Goal: Task Accomplishment & Management: Complete application form

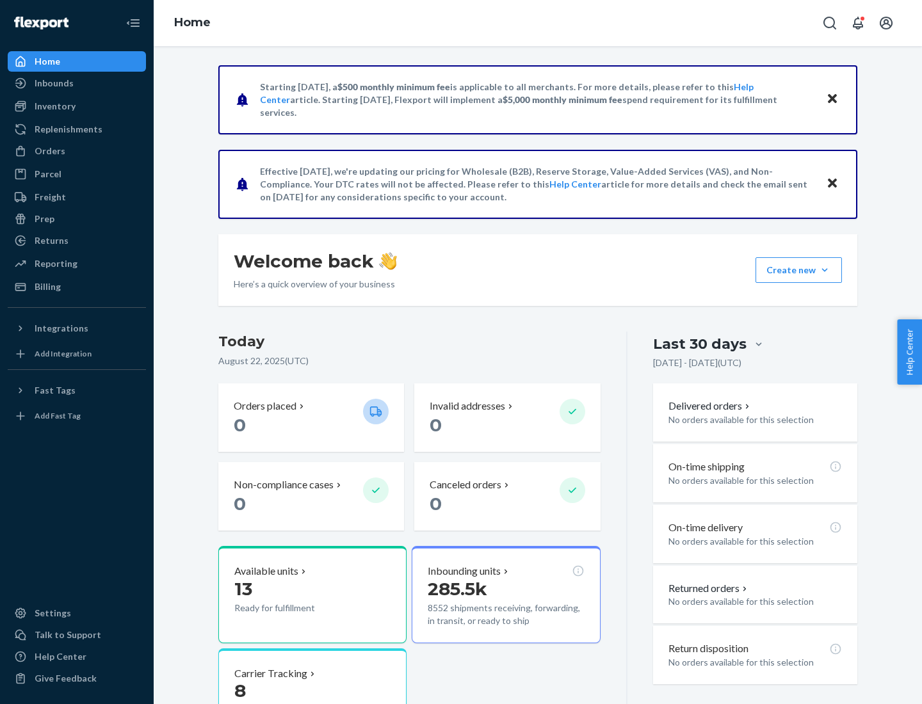
click at [824, 270] on button "Create new Create new inbound Create new order Create new product" at bounding box center [798, 270] width 86 height 26
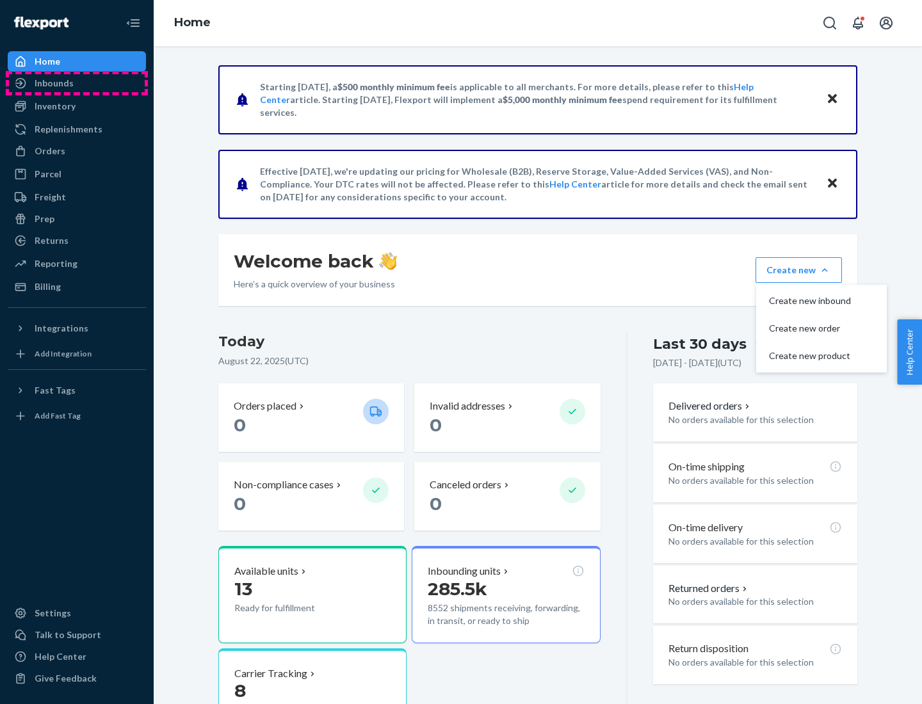
click at [77, 83] on div "Inbounds" at bounding box center [77, 83] width 136 height 18
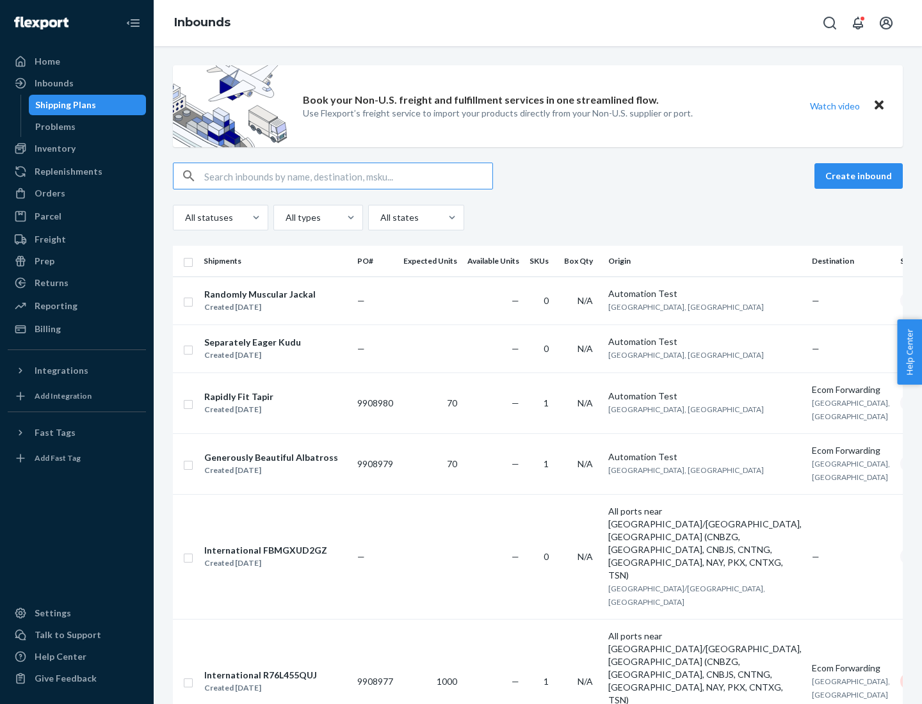
click at [860, 176] on button "Create inbound" at bounding box center [858, 176] width 88 height 26
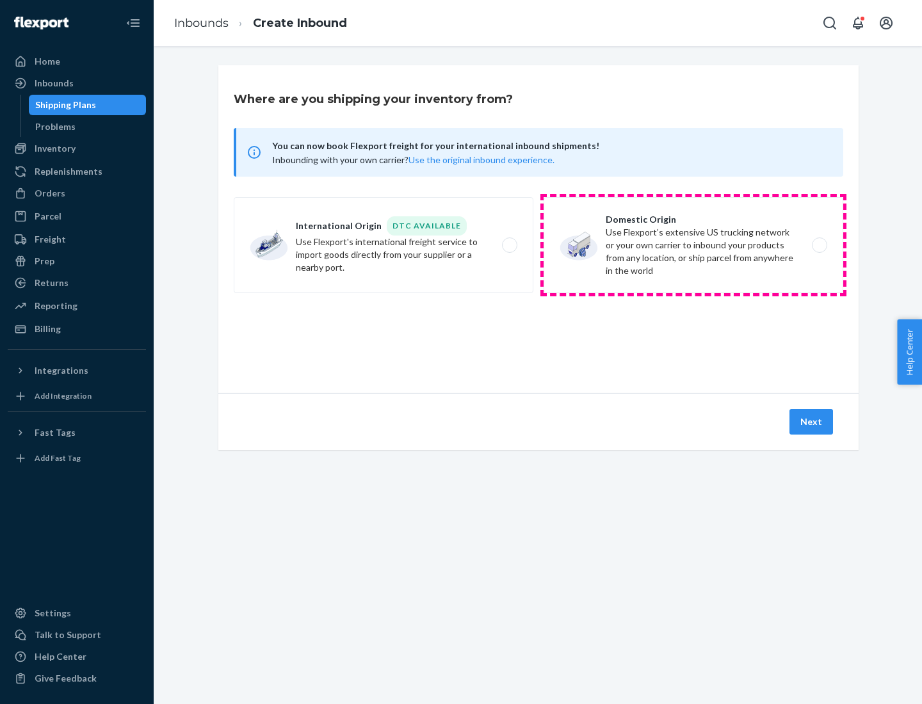
click at [693, 245] on label "Domestic Origin Use Flexport’s extensive US trucking network or your own carrie…" at bounding box center [693, 245] width 300 height 96
click at [819, 245] on input "Domestic Origin Use Flexport’s extensive US trucking network or your own carrie…" at bounding box center [823, 245] width 8 height 8
radio input "true"
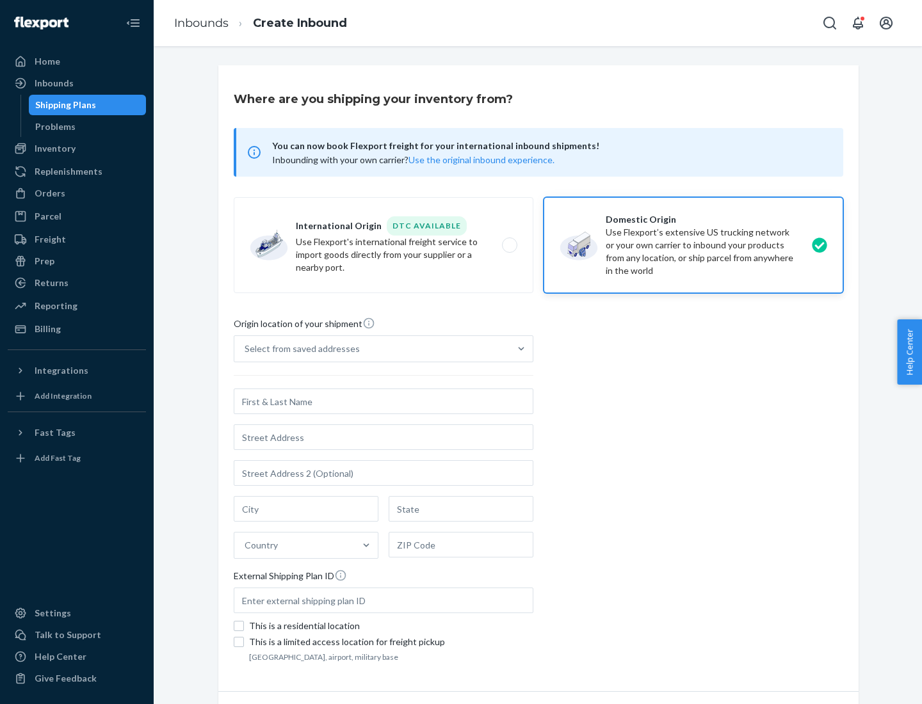
click at [372, 349] on div "Select from saved addresses" at bounding box center [371, 349] width 275 height 26
click at [246, 349] on input "Select from saved addresses" at bounding box center [245, 348] width 1 height 13
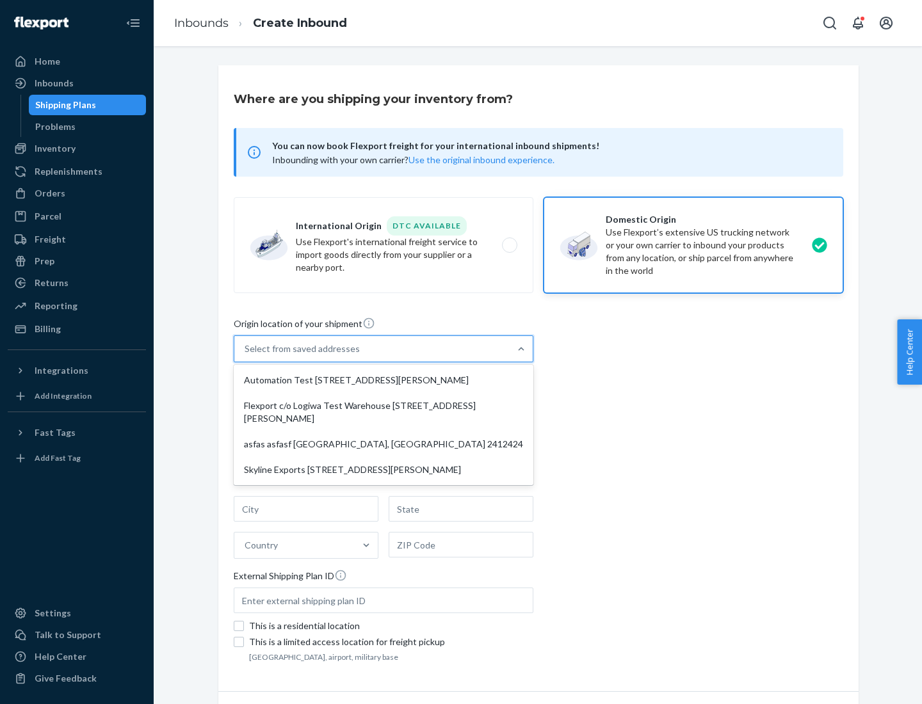
scroll to position [5, 0]
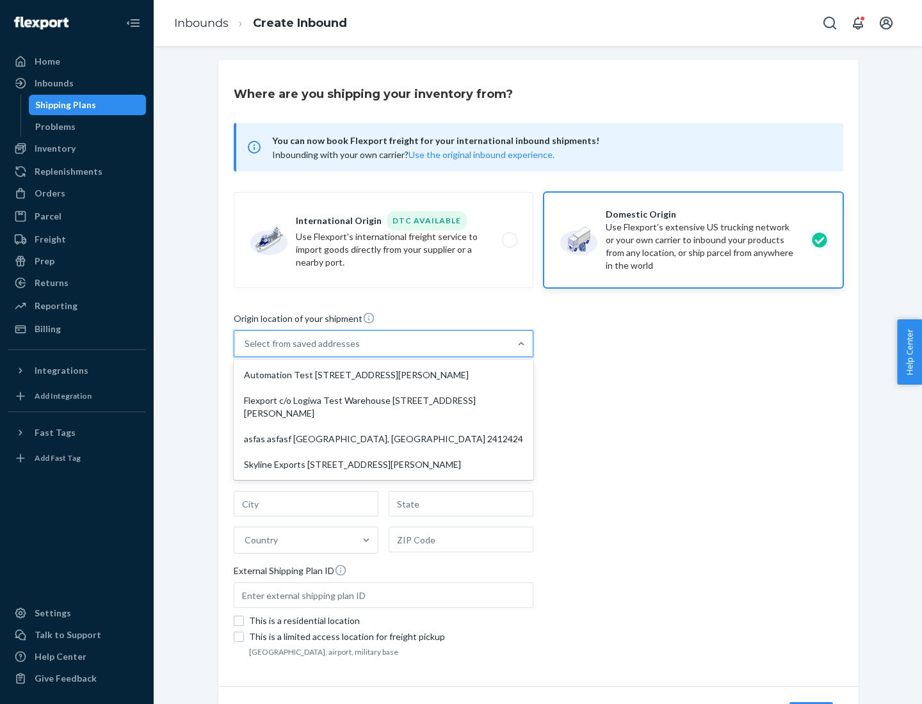
click at [383, 375] on div "Automation Test [STREET_ADDRESS][PERSON_NAME]" at bounding box center [383, 375] width 294 height 26
click at [246, 350] on input "option Automation Test [STREET_ADDRESS][PERSON_NAME] focused, 1 of 4. 4 results…" at bounding box center [245, 343] width 1 height 13
type input "Automation Test"
type input "9th Floor"
type input "[GEOGRAPHIC_DATA]"
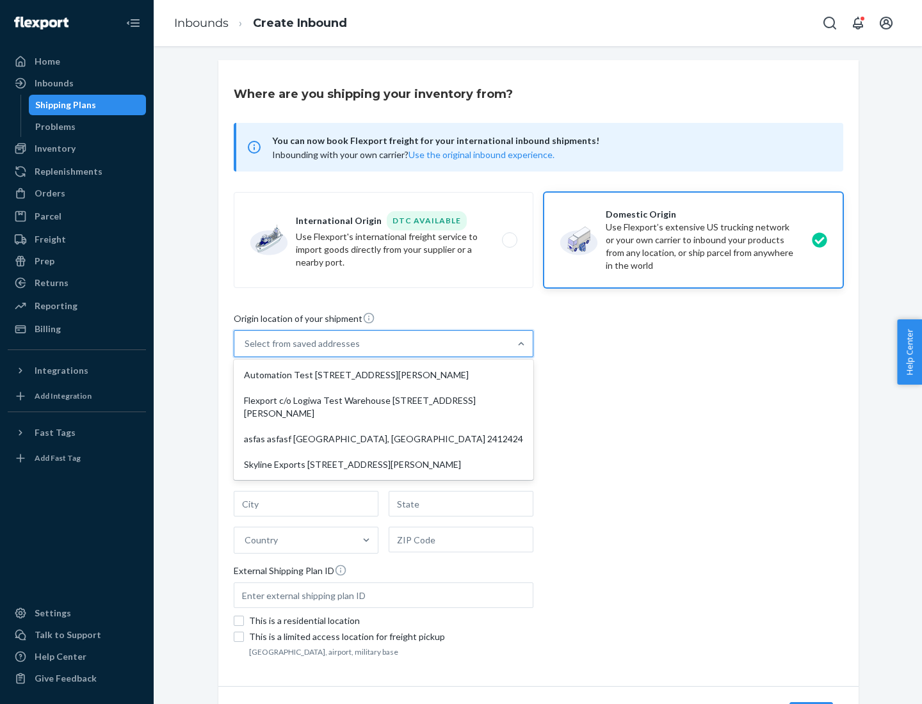
type input "CA"
type input "94104"
type input "[STREET_ADDRESS][PERSON_NAME]"
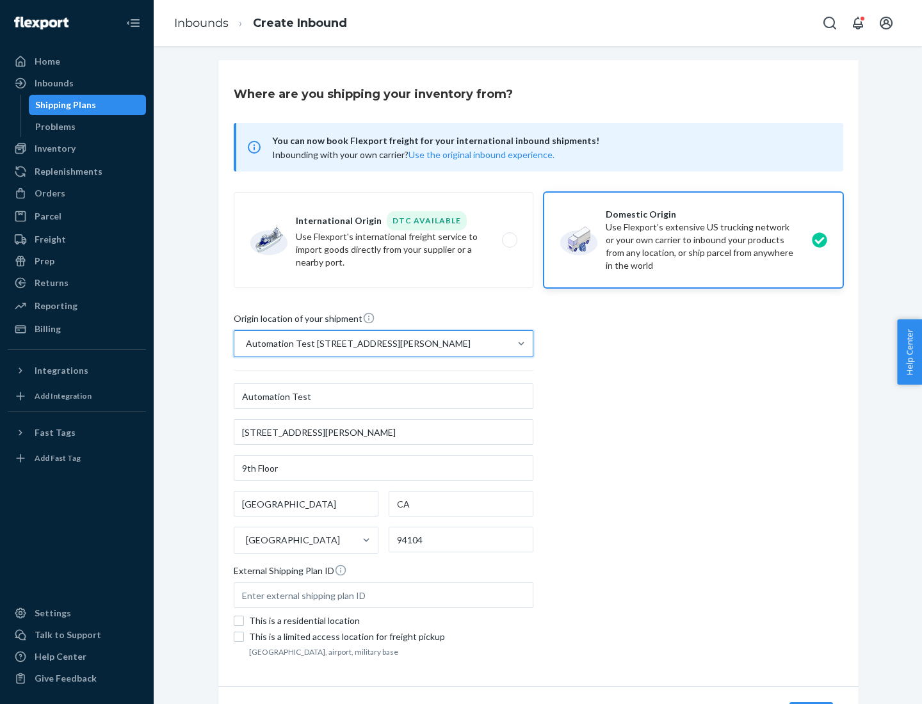
scroll to position [75, 0]
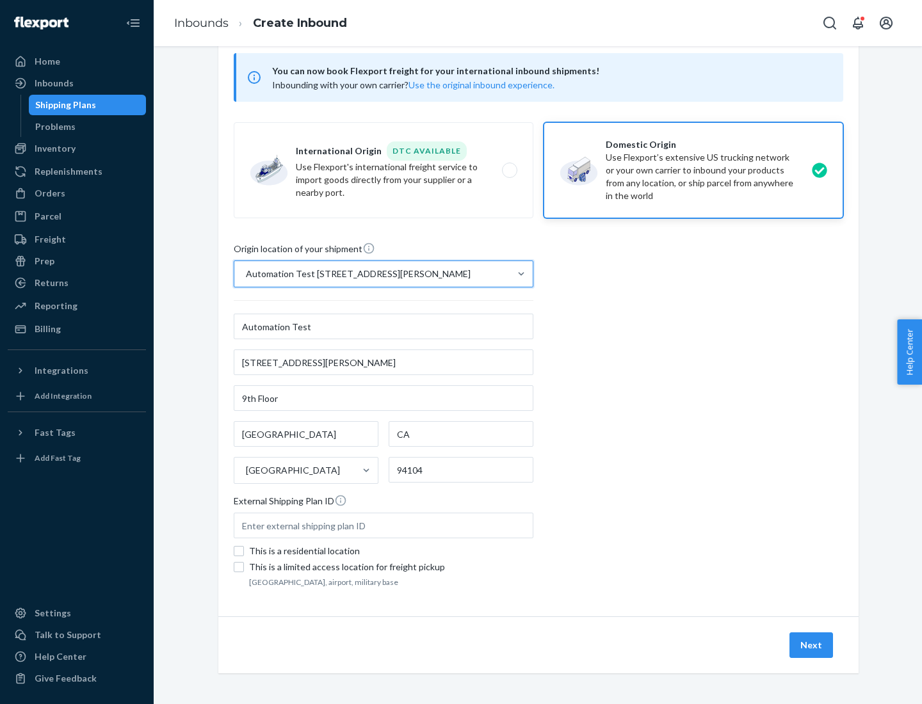
click at [812, 645] on button "Next" at bounding box center [811, 645] width 44 height 26
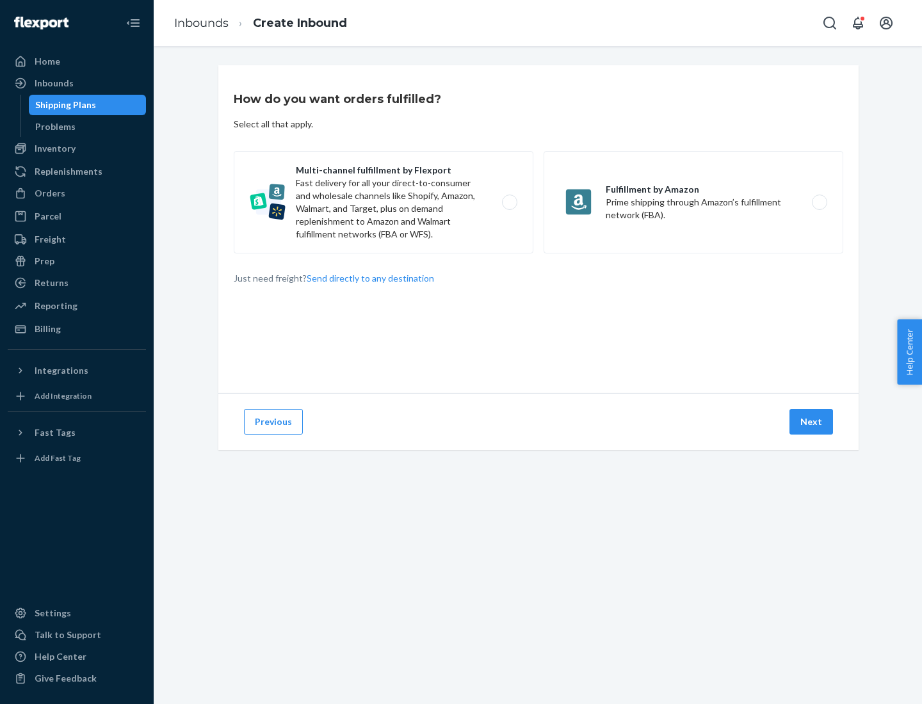
click at [383, 202] on label "Multi-channel fulfillment by Flexport Fast delivery for all your direct-to-cons…" at bounding box center [384, 202] width 300 height 102
click at [509, 202] on input "Multi-channel fulfillment by Flexport Fast delivery for all your direct-to-cons…" at bounding box center [513, 202] width 8 height 8
radio input "true"
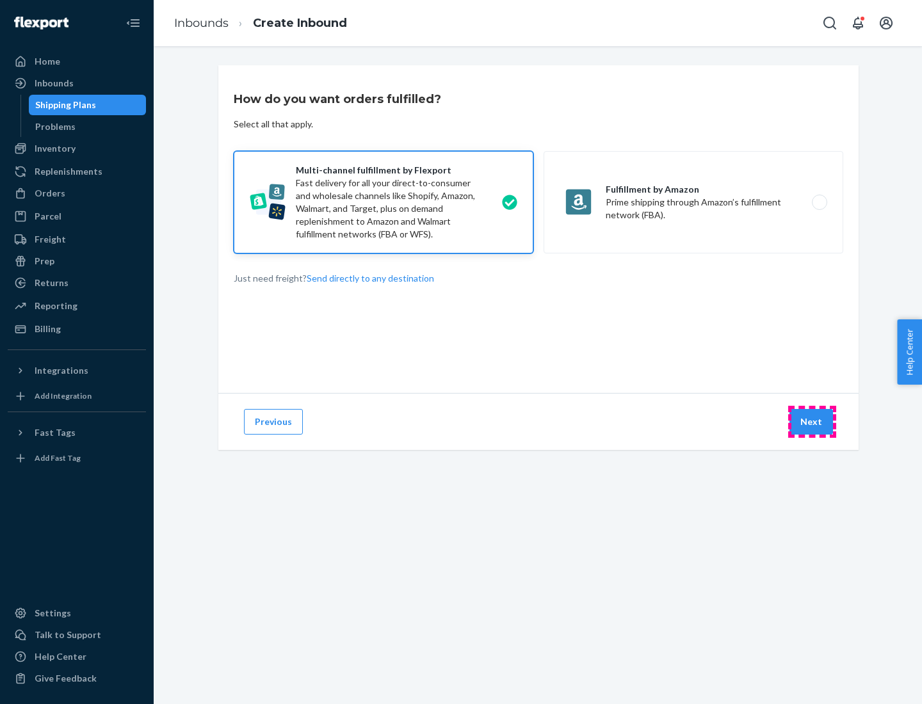
click at [812, 422] on button "Next" at bounding box center [811, 422] width 44 height 26
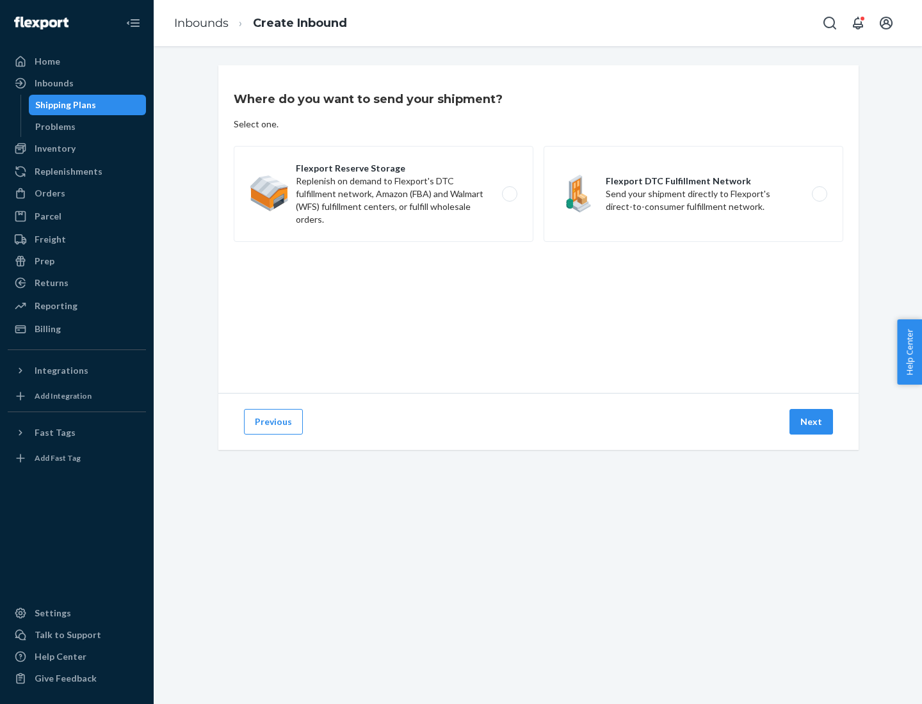
click at [693, 194] on label "Flexport DTC Fulfillment Network Send your shipment directly to Flexport's dire…" at bounding box center [693, 194] width 300 height 96
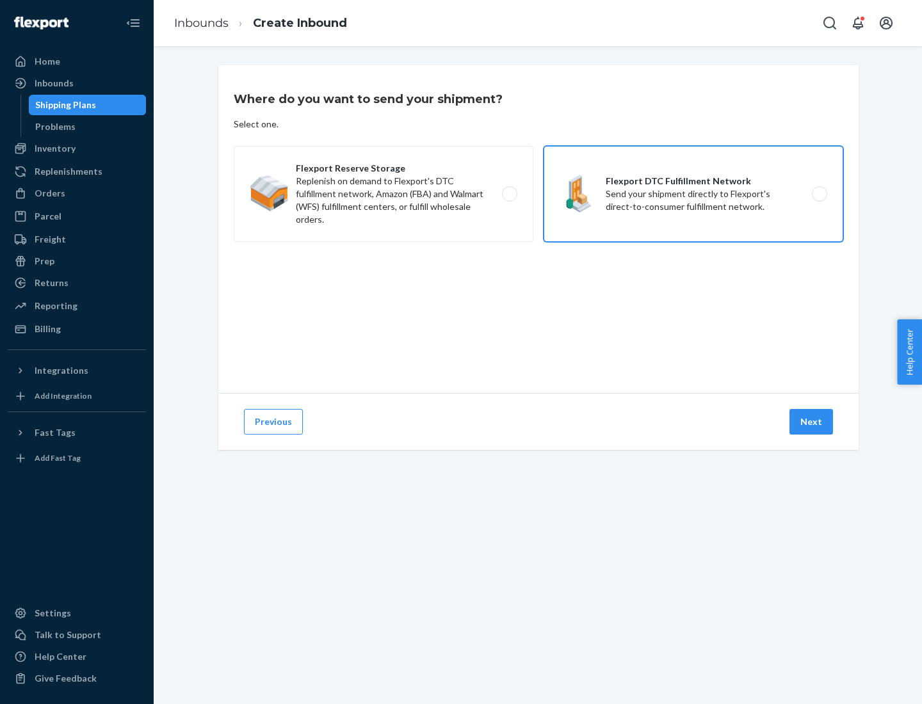
click at [819, 194] on input "Flexport DTC Fulfillment Network Send your shipment directly to Flexport's dire…" at bounding box center [823, 194] width 8 height 8
radio input "true"
click at [812, 422] on button "Next" at bounding box center [811, 422] width 44 height 26
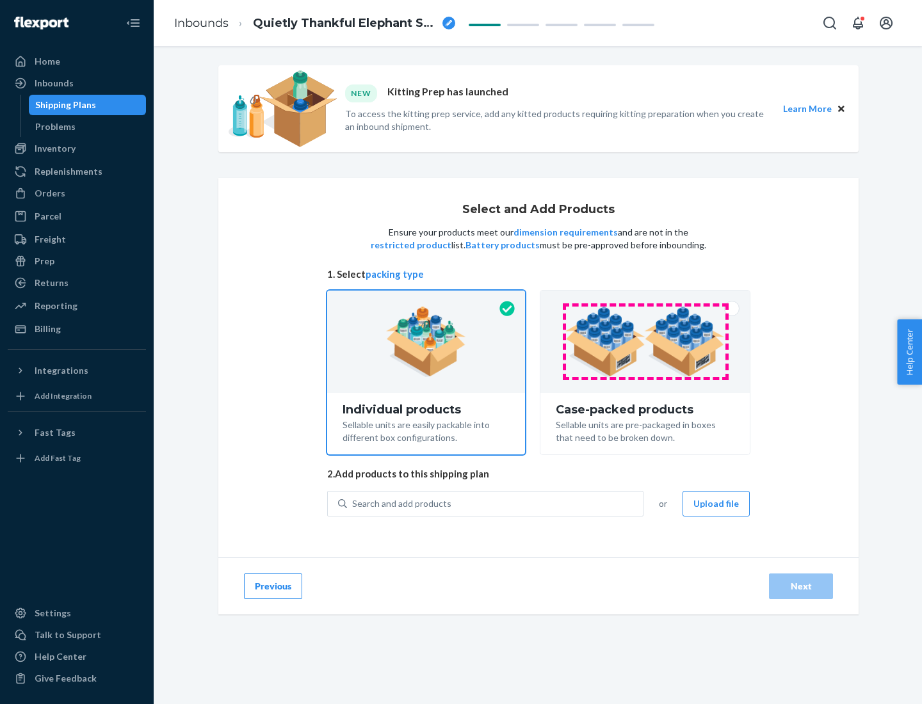
click at [645, 342] on img at bounding box center [644, 342] width 159 height 70
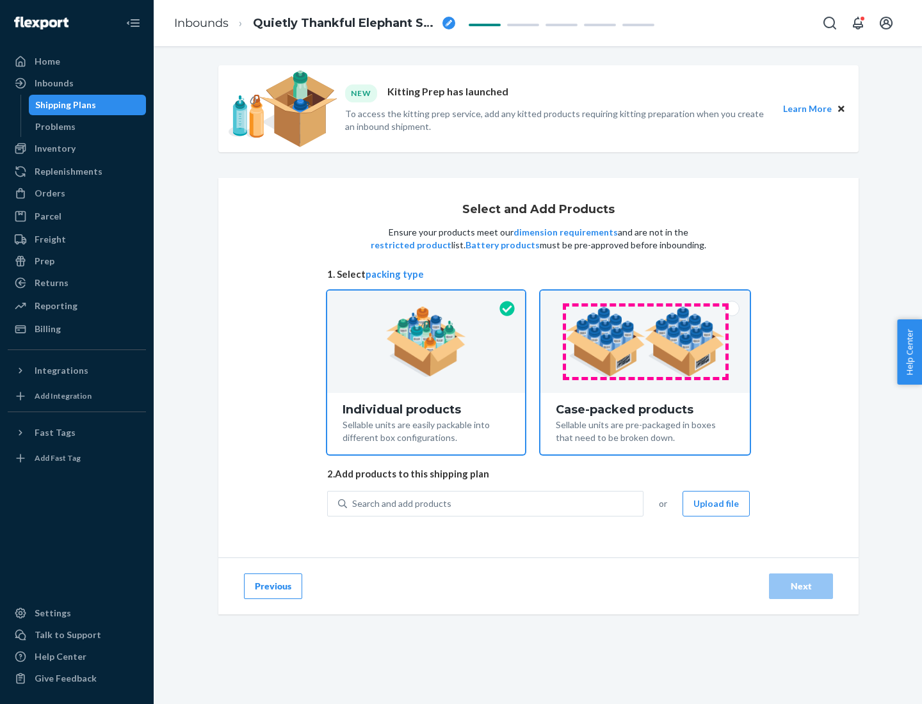
click at [645, 299] on input "Case-packed products Sellable units are pre-packaged in boxes that need to be b…" at bounding box center [645, 295] width 8 height 8
radio input "true"
radio input "false"
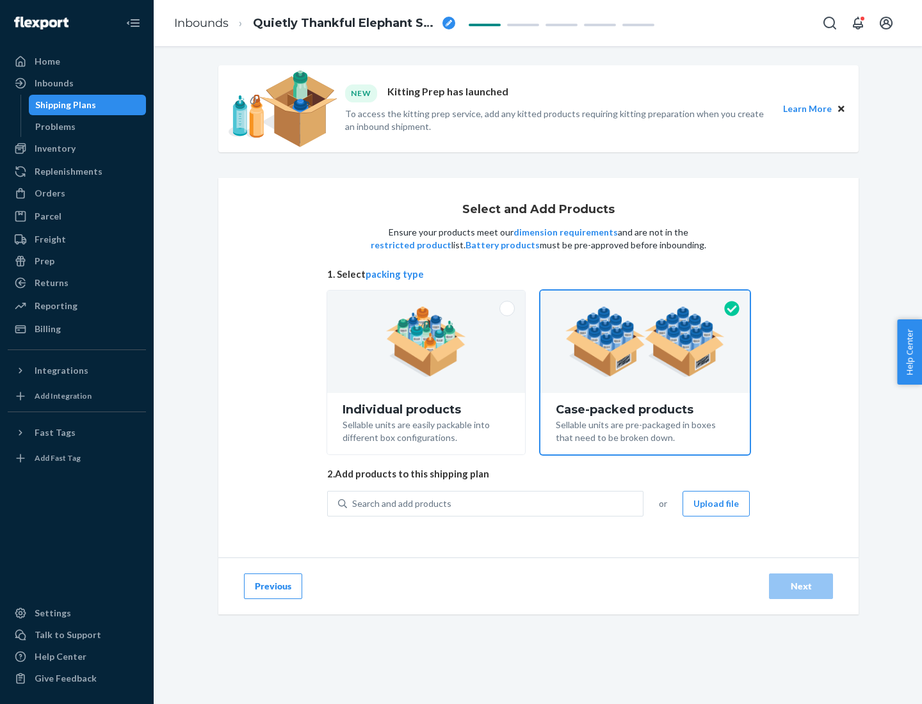
click at [495, 503] on div "Search and add products" at bounding box center [495, 503] width 296 height 23
click at [353, 503] on input "Search and add products" at bounding box center [352, 503] width 1 height 13
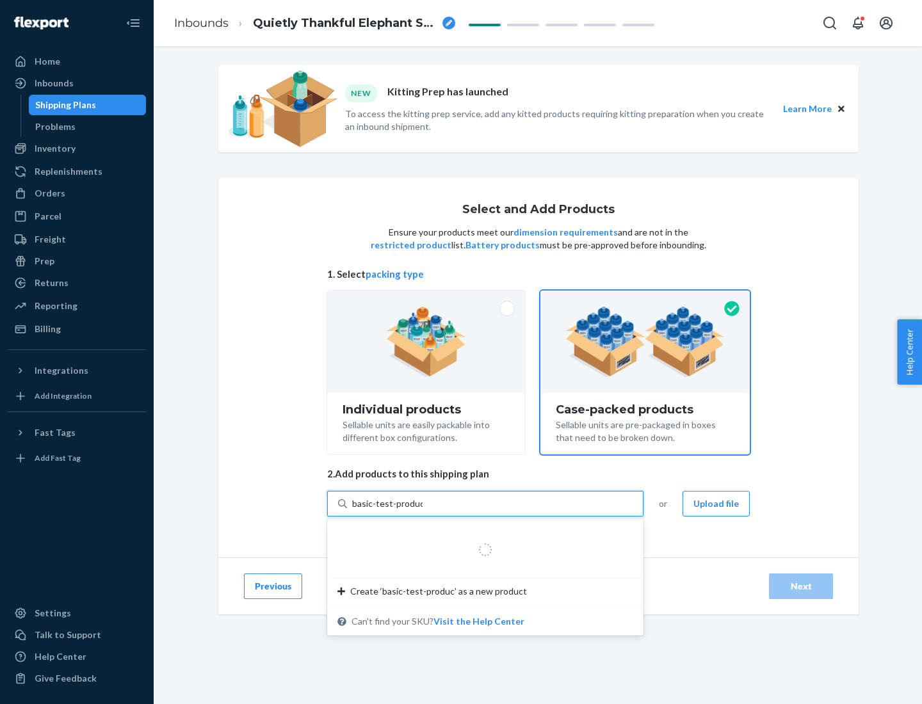
type input "basic-test-product-1"
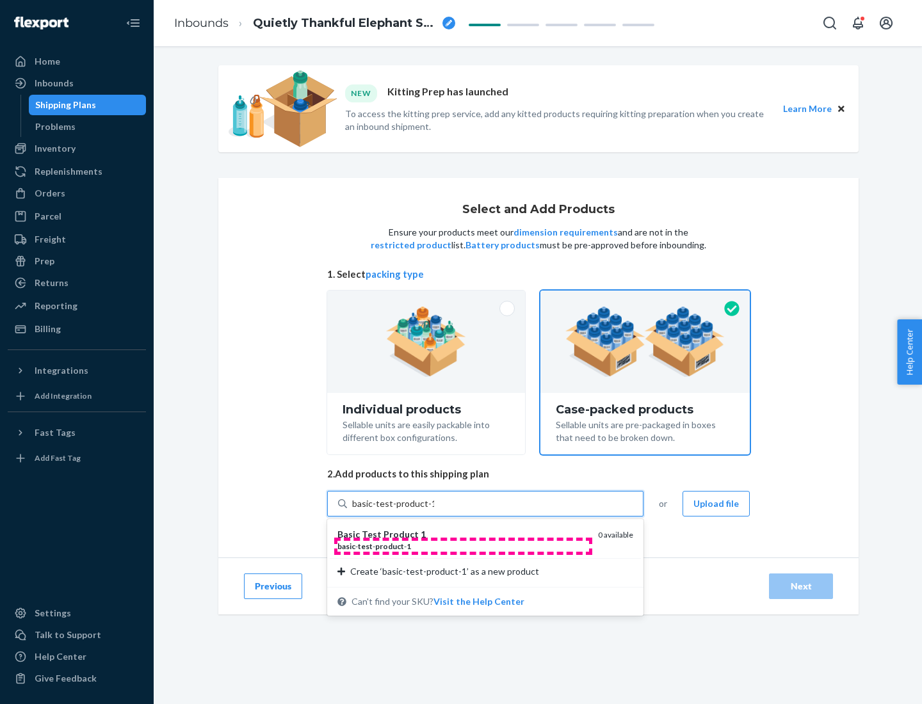
click at [463, 546] on div "basic - test - product - 1" at bounding box center [462, 546] width 250 height 11
click at [434, 510] on input "basic-test-product-1" at bounding box center [393, 503] width 82 height 13
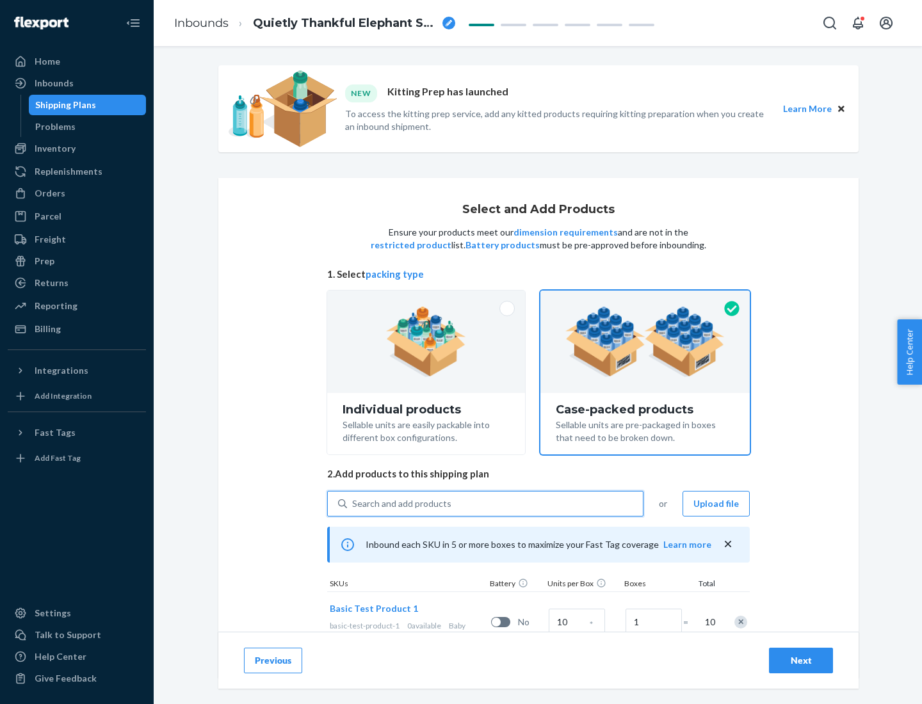
scroll to position [46, 0]
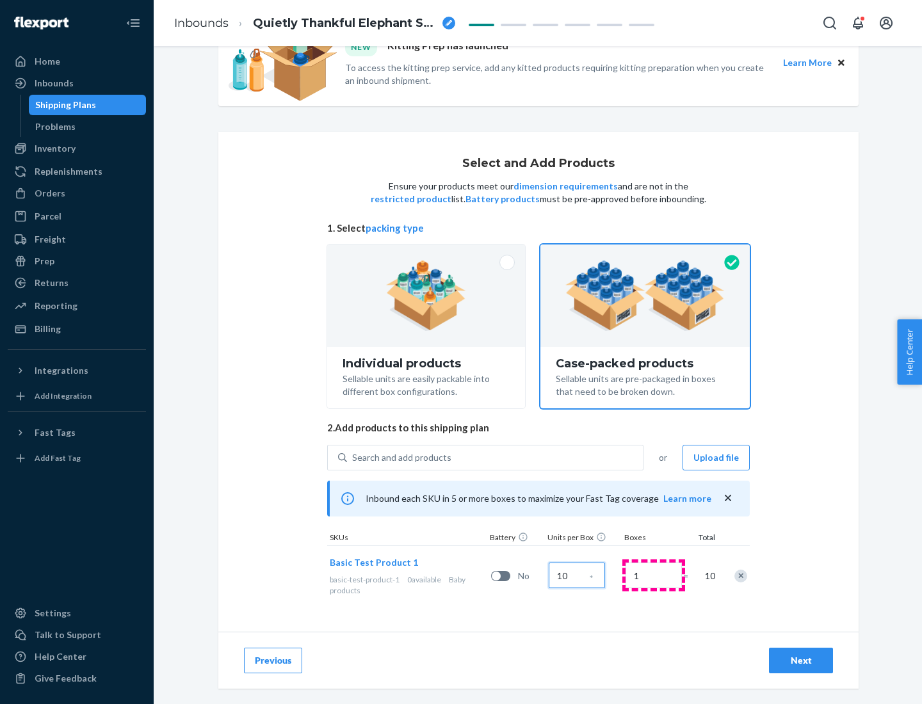
type input "10"
type input "7"
click at [801, 661] on div "Next" at bounding box center [801, 660] width 42 height 13
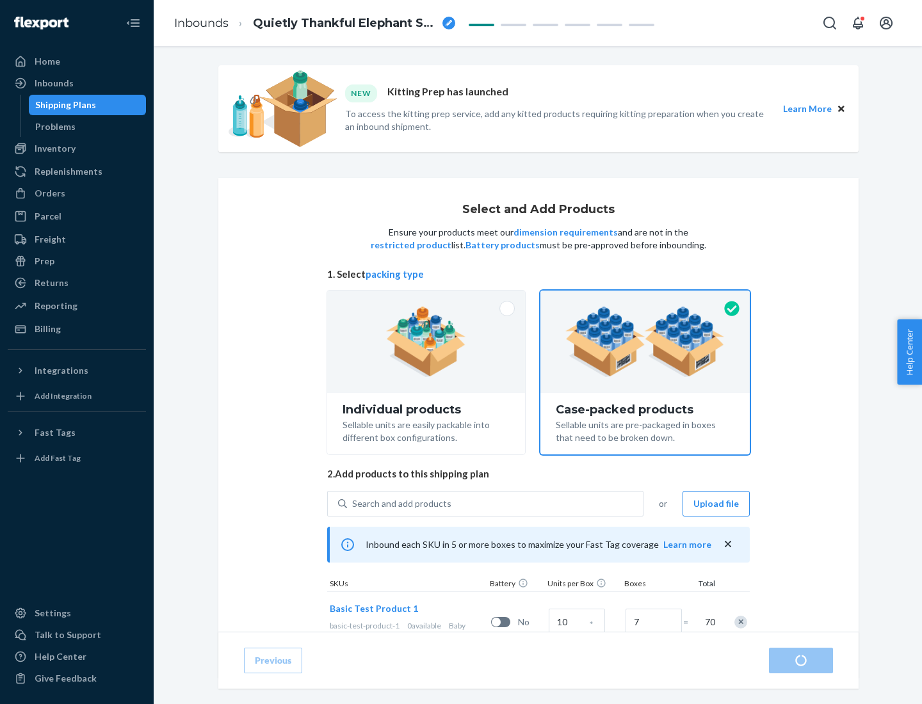
radio input "true"
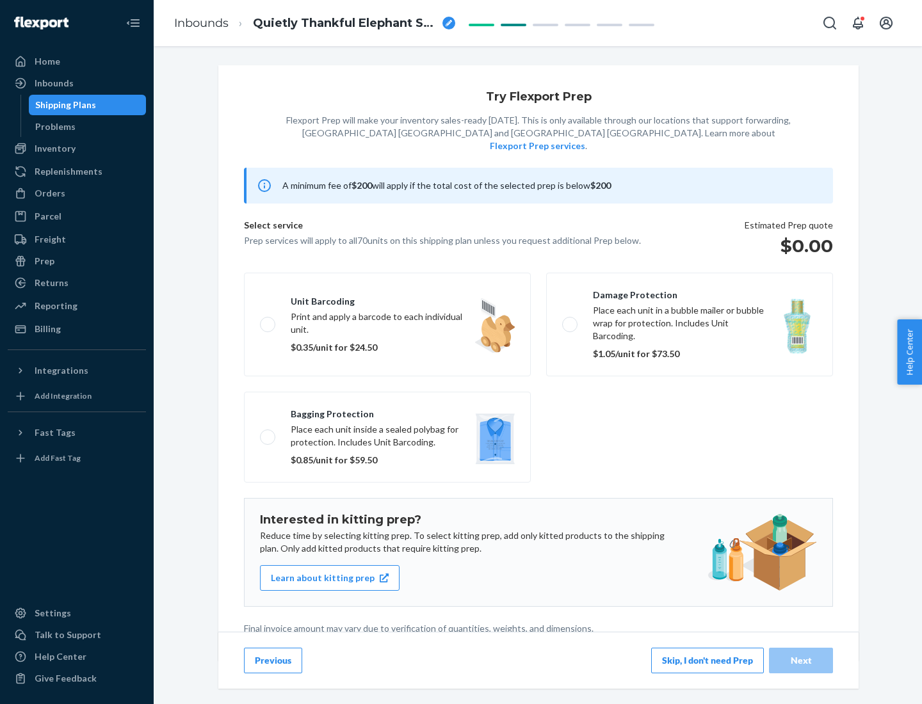
scroll to position [3, 0]
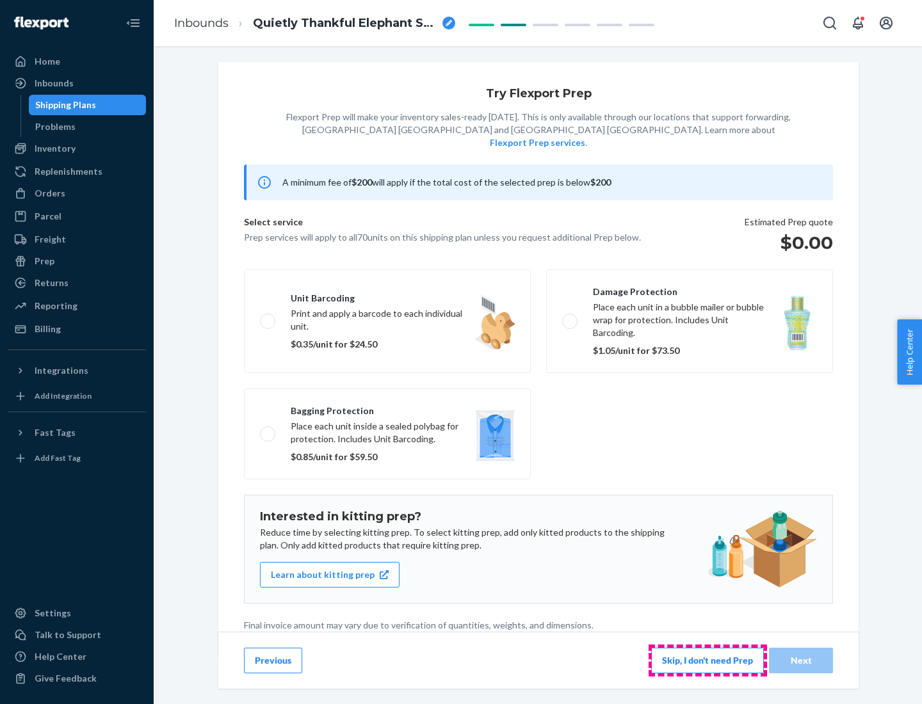
click at [707, 660] on button "Skip, I don't need Prep" at bounding box center [707, 661] width 113 height 26
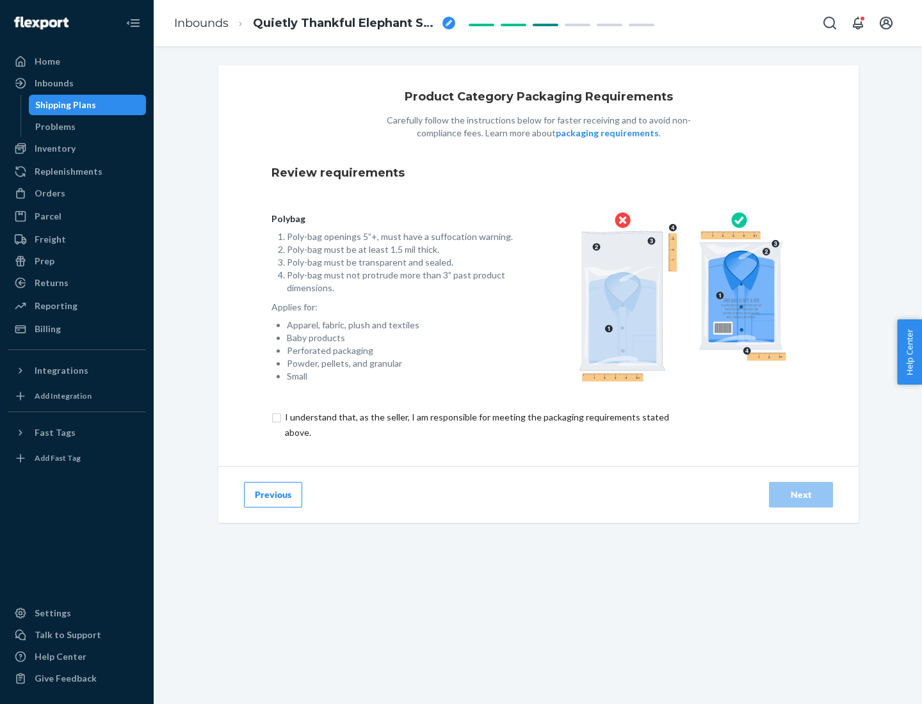
click at [476, 424] on input "checkbox" at bounding box center [484, 425] width 426 height 31
checkbox input "true"
click at [801, 494] on div "Next" at bounding box center [801, 494] width 42 height 13
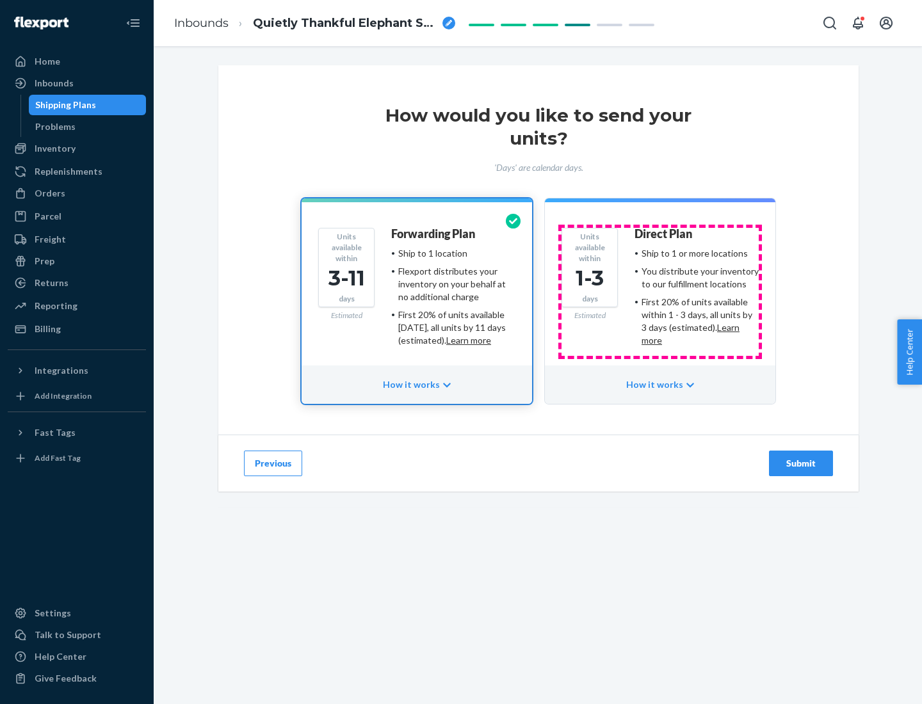
click at [660, 292] on ul "Ship to 1 or more locations You distribute your inventory to our fulfillment lo…" at bounding box center [696, 297] width 124 height 100
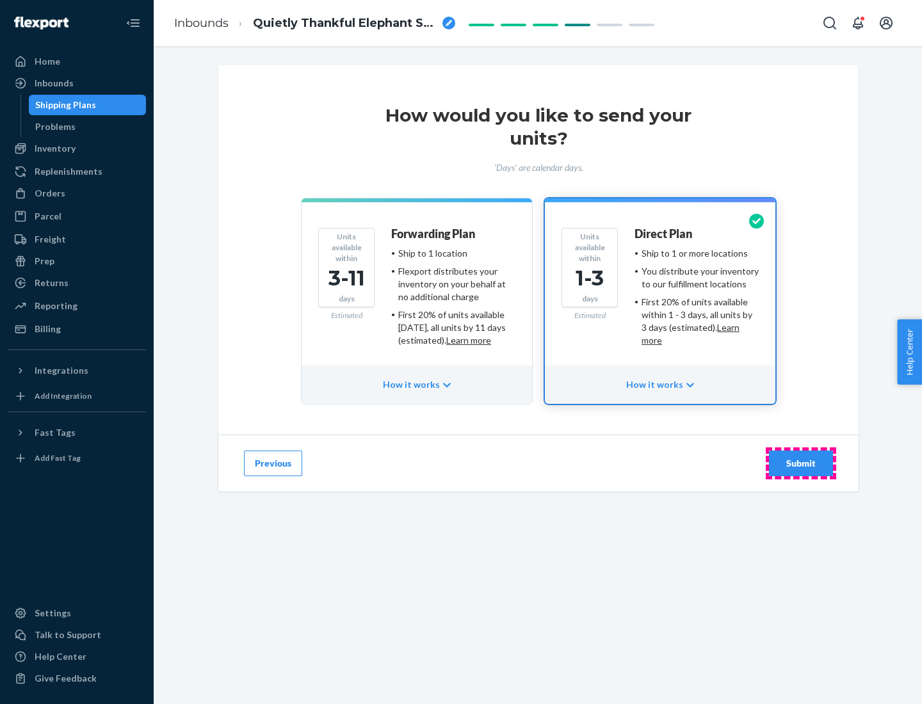
click at [801, 463] on div "Submit" at bounding box center [801, 463] width 42 height 13
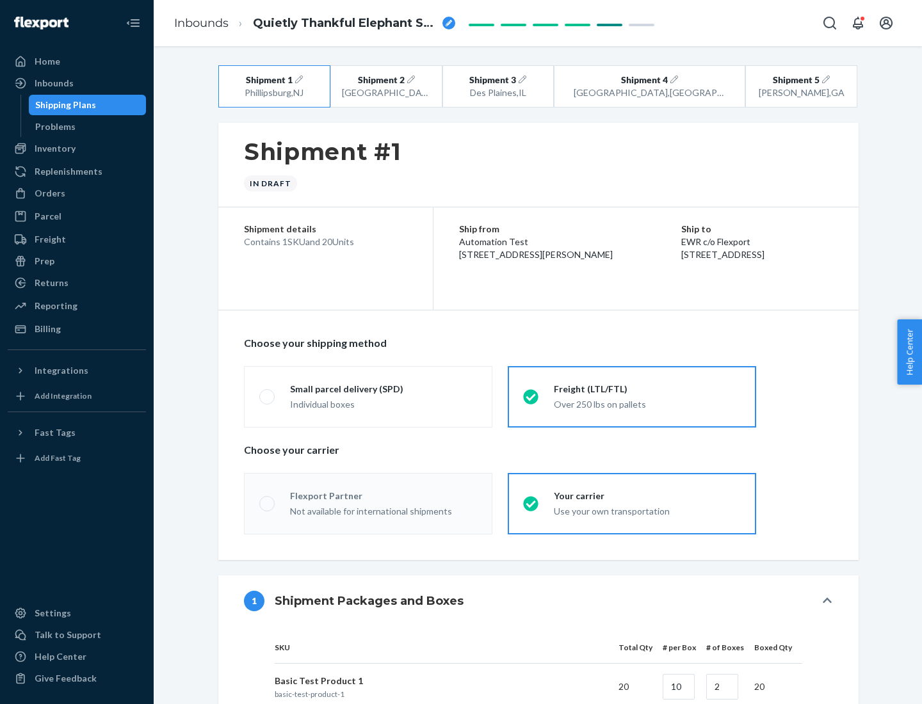
radio input "true"
radio input "false"
radio input "true"
radio input "false"
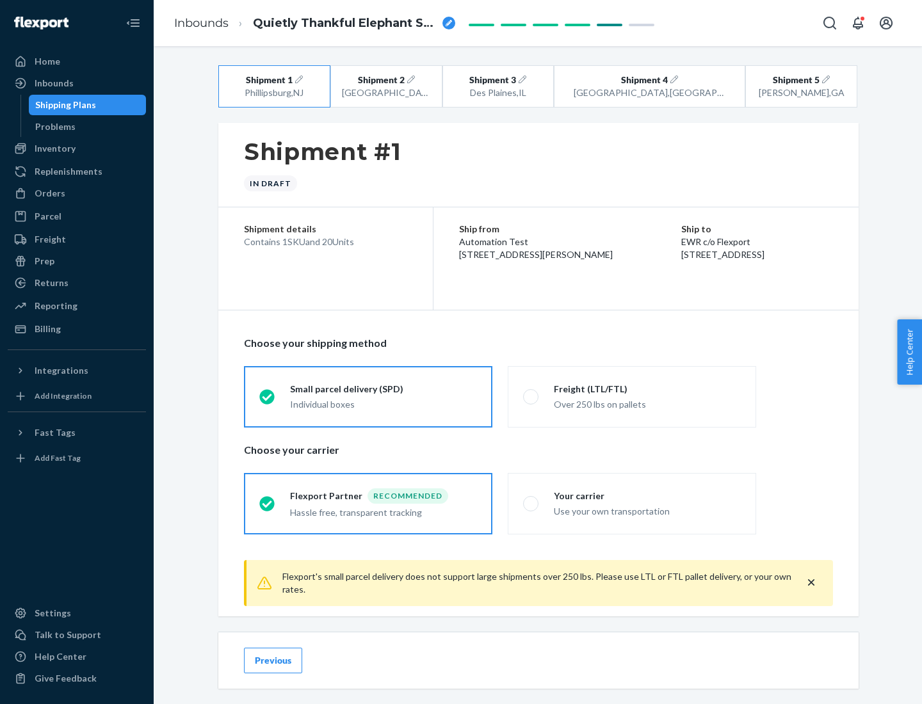
scroll to position [14, 0]
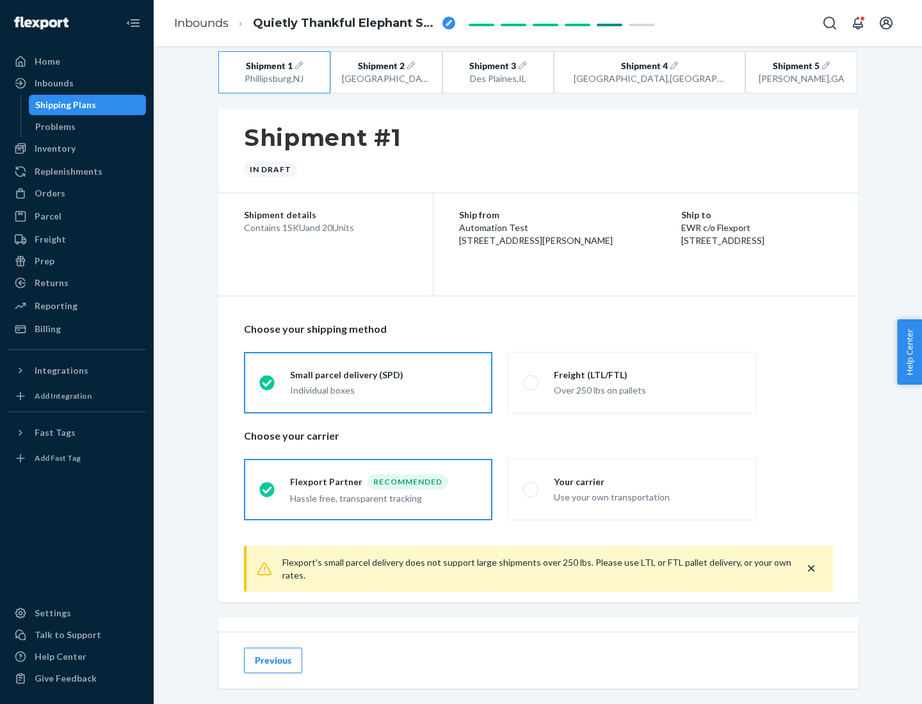
click at [647, 374] on div "Freight (LTL/FTL)" at bounding box center [647, 375] width 187 height 13
click at [531, 378] on input "Freight (LTL/FTL) Over 250 lbs on pallets" at bounding box center [527, 382] width 8 height 8
radio input "true"
radio input "false"
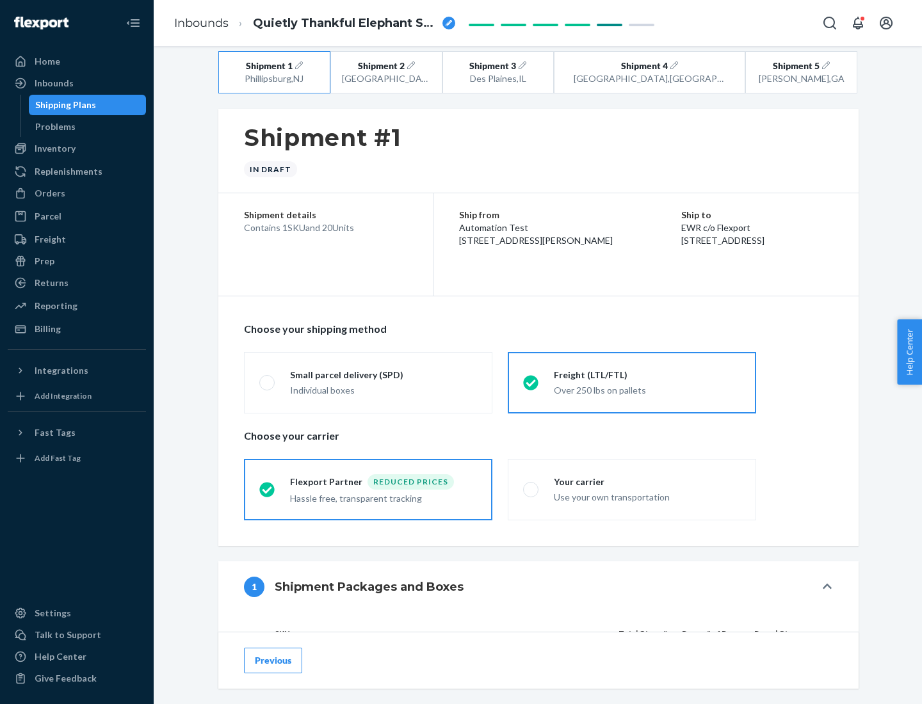
scroll to position [121, 0]
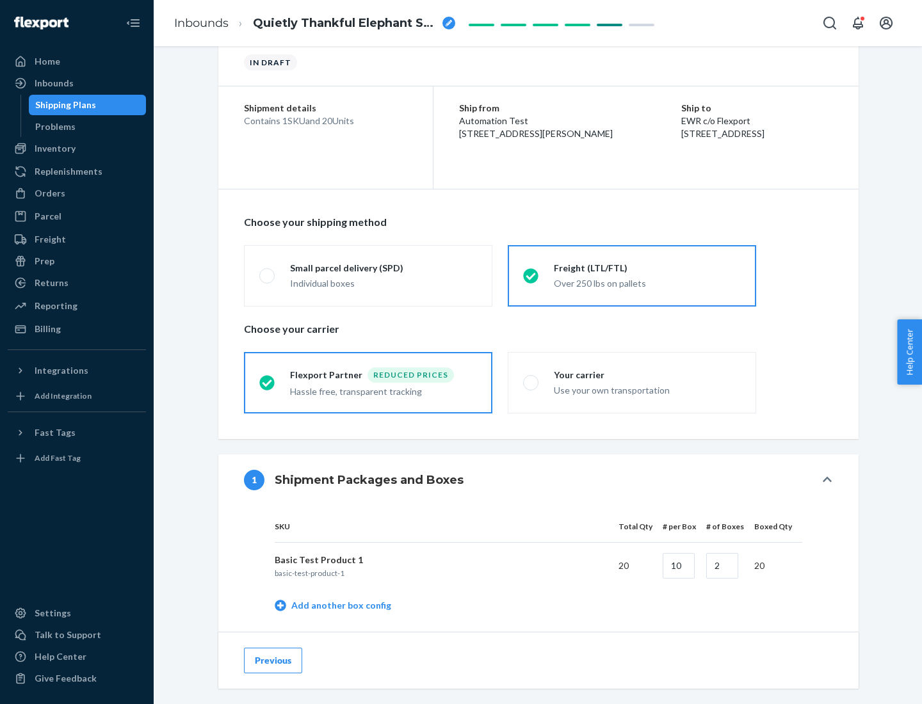
click at [647, 374] on div "Your carrier" at bounding box center [647, 375] width 187 height 13
click at [531, 378] on input "Your carrier Use your own transportation" at bounding box center [527, 382] width 8 height 8
radio input "true"
radio input "false"
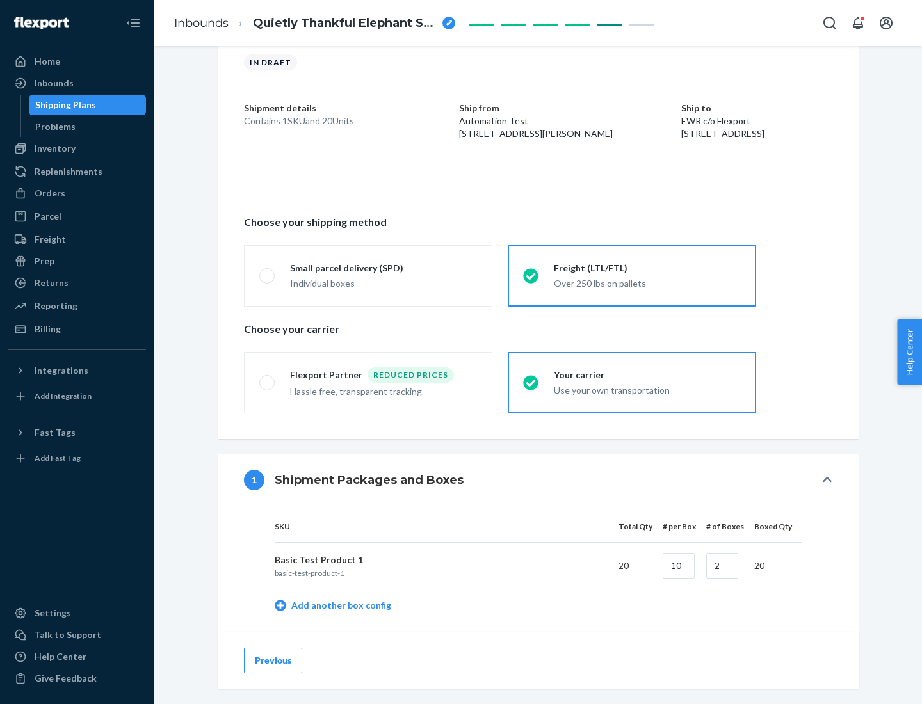
scroll to position [405, 0]
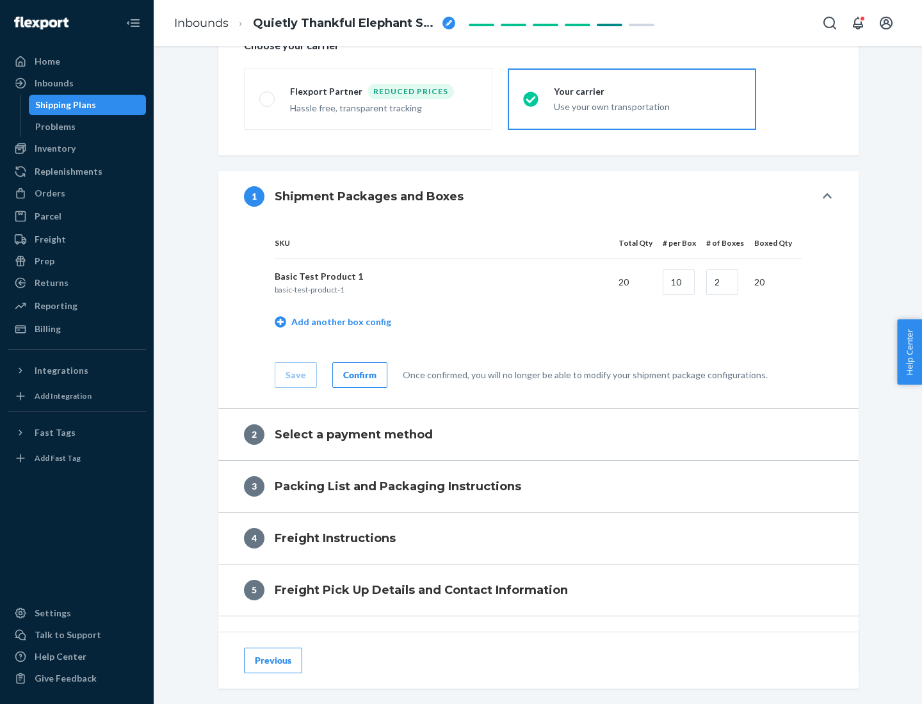
click at [358, 374] on div "Confirm" at bounding box center [359, 375] width 33 height 13
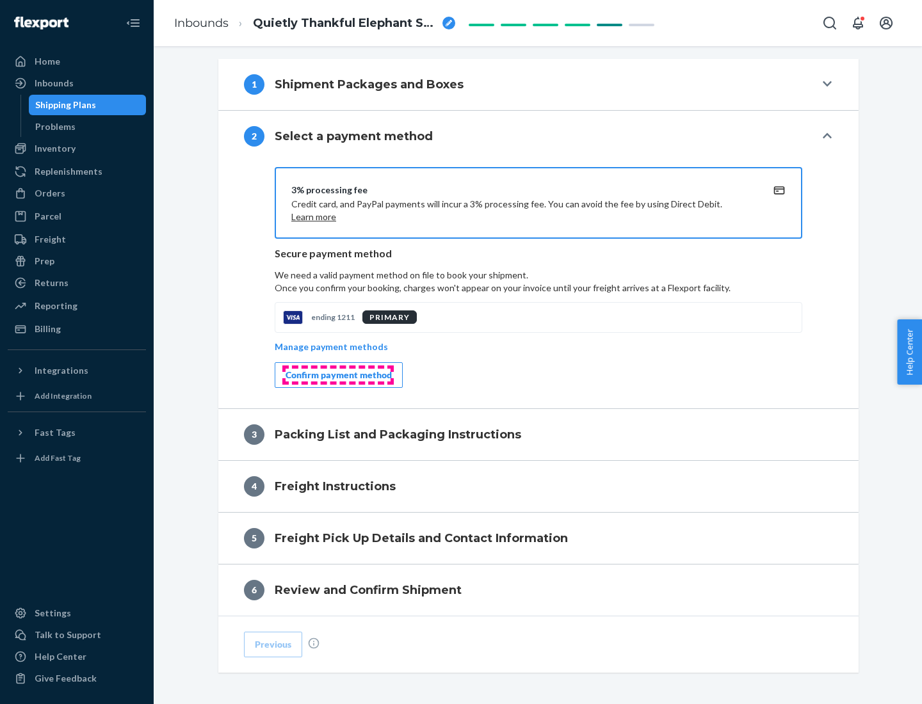
click at [337, 375] on div "Confirm payment method" at bounding box center [338, 375] width 106 height 13
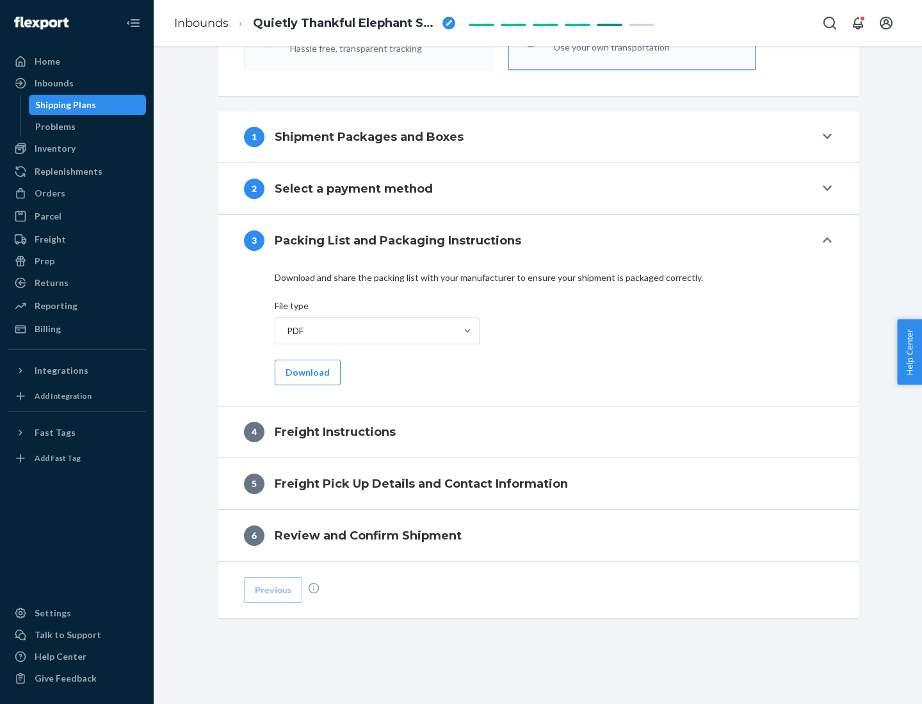
scroll to position [462, 0]
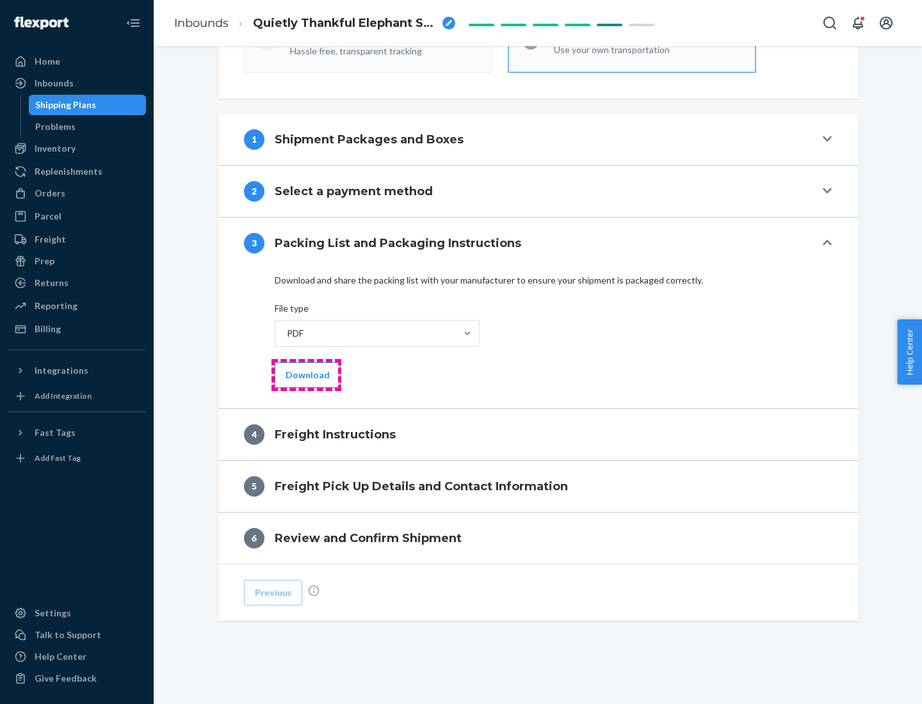
click at [306, 374] on button "Download" at bounding box center [308, 375] width 66 height 26
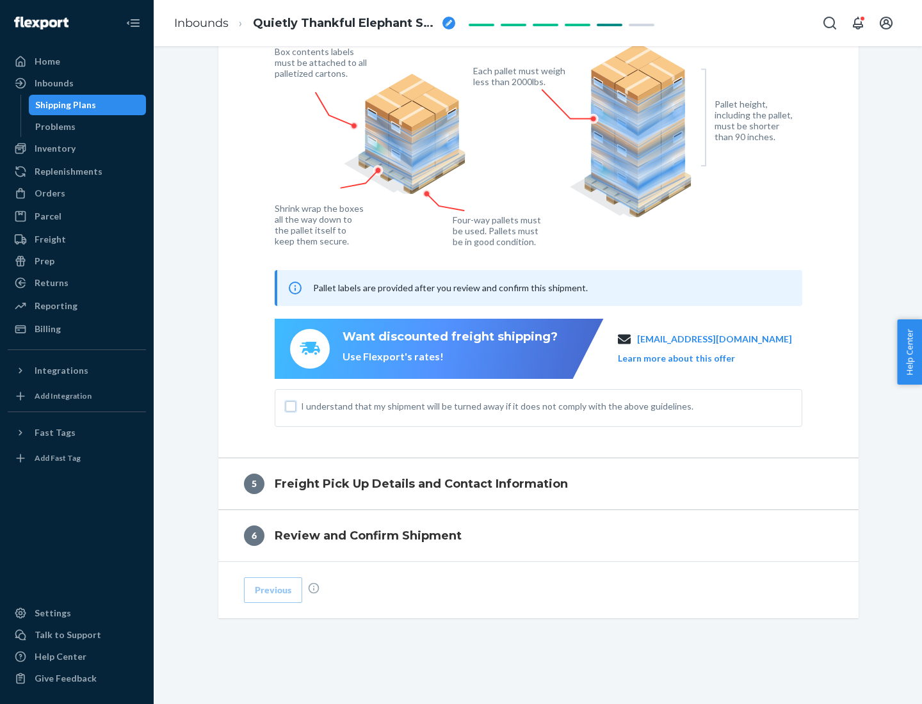
click at [291, 406] on input "I understand that my shipment will be turned away if it does not comply with th…" at bounding box center [290, 406] width 10 height 10
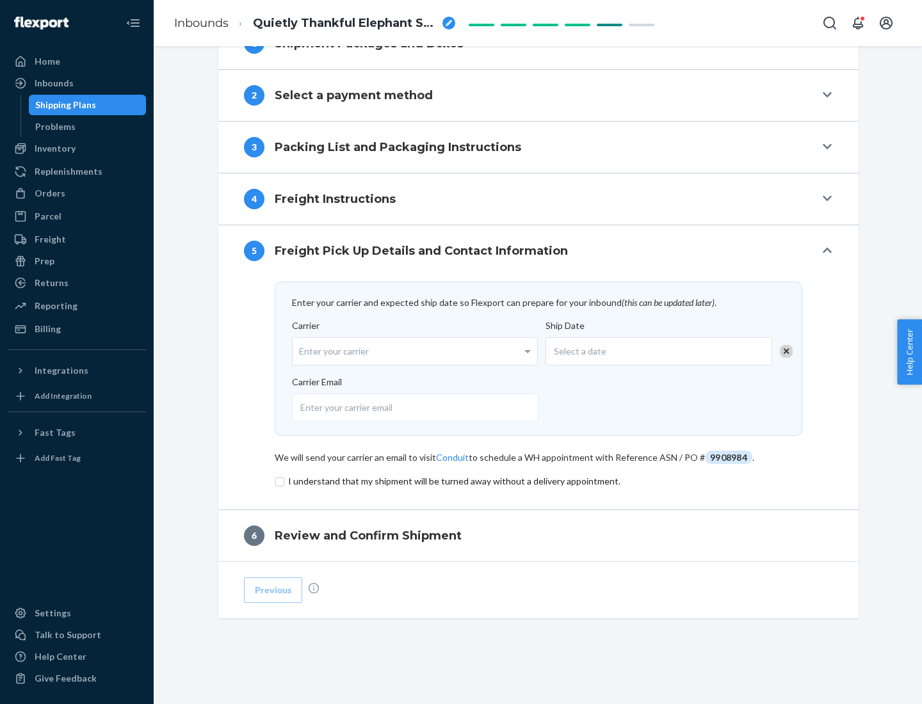
scroll to position [558, 0]
click at [538, 481] on input "checkbox" at bounding box center [538, 481] width 527 height 15
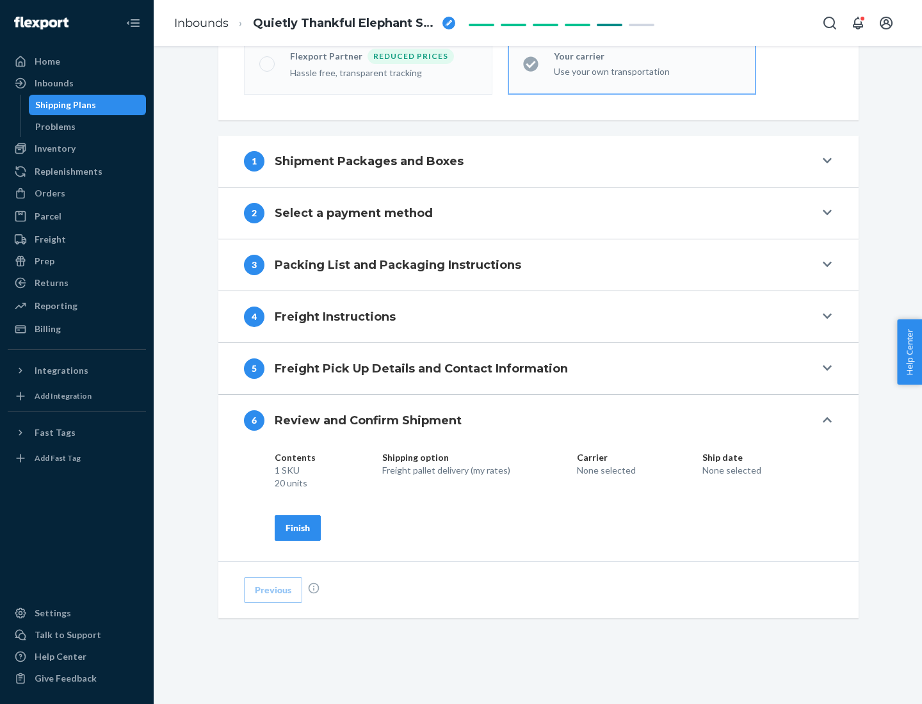
scroll to position [440, 0]
click at [298, 527] on div "Finish" at bounding box center [297, 528] width 24 height 13
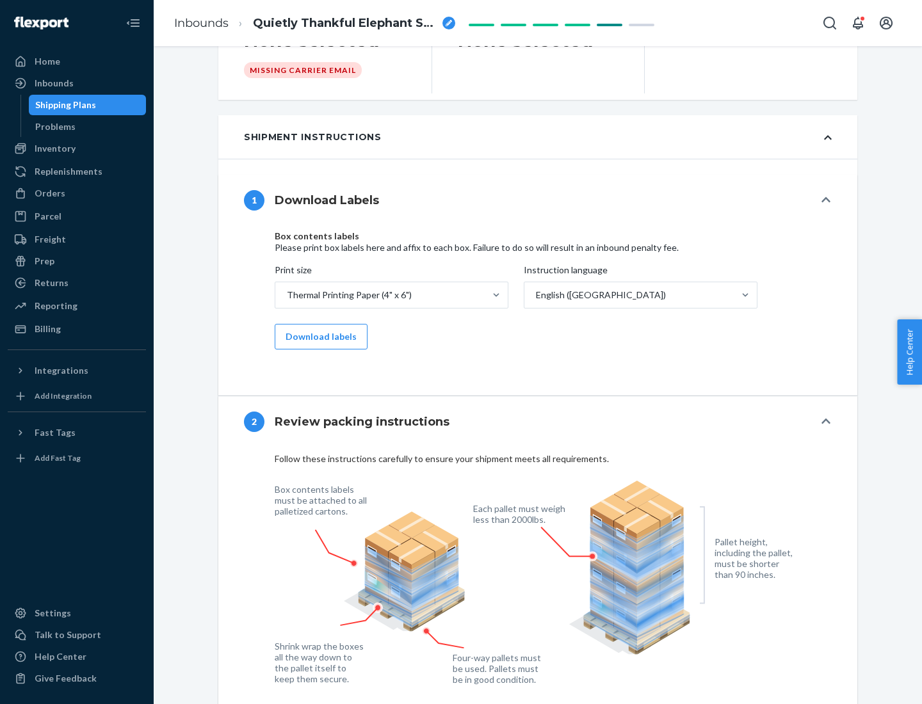
scroll to position [0, 0]
